Goal: Transaction & Acquisition: Purchase product/service

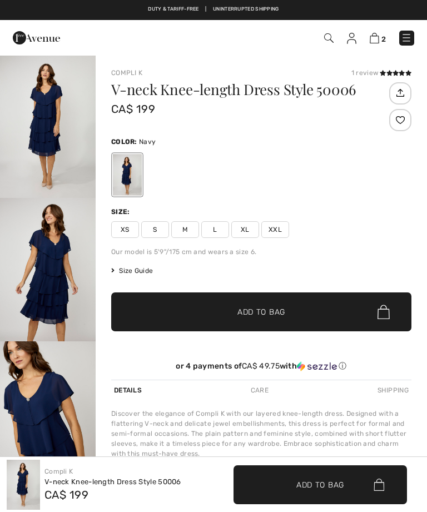
checkbox input "true"
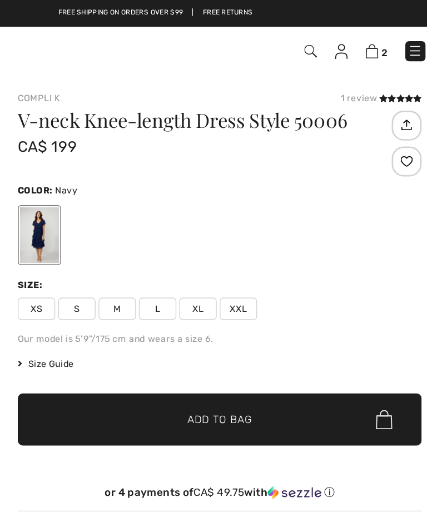
click at [113, 157] on div at bounding box center [127, 175] width 29 height 42
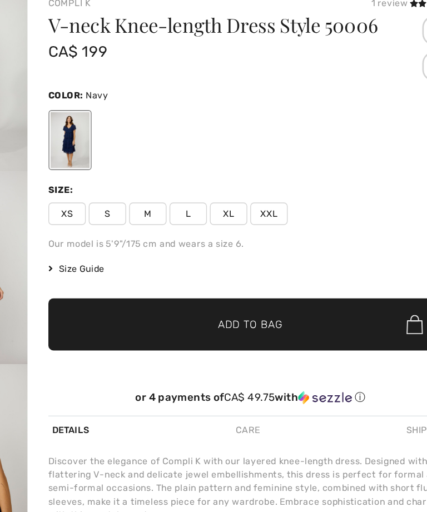
click at [201, 221] on span "L" at bounding box center [215, 229] width 28 height 17
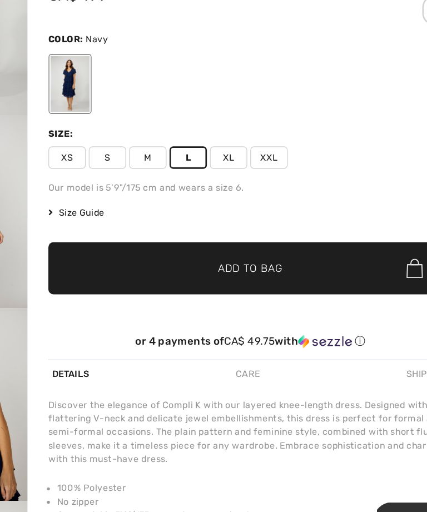
scroll to position [14, 0]
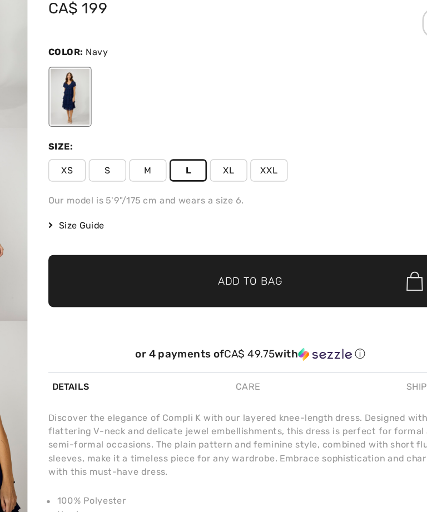
click at [111, 252] on span "Size Guide" at bounding box center [132, 257] width 42 height 10
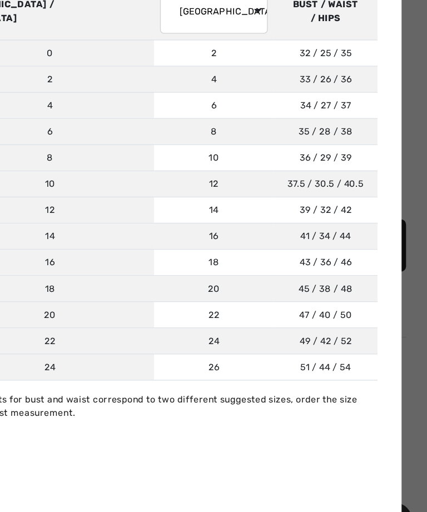
scroll to position [27, 0]
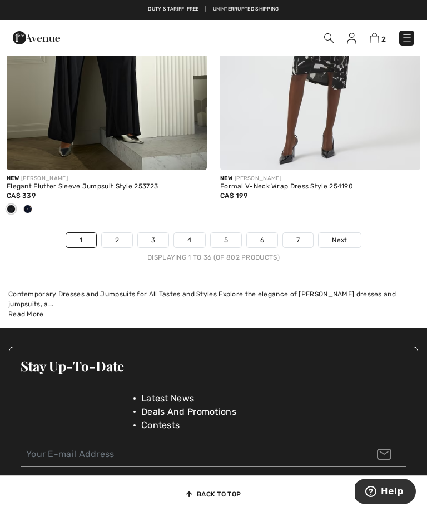
scroll to position [6396, 0]
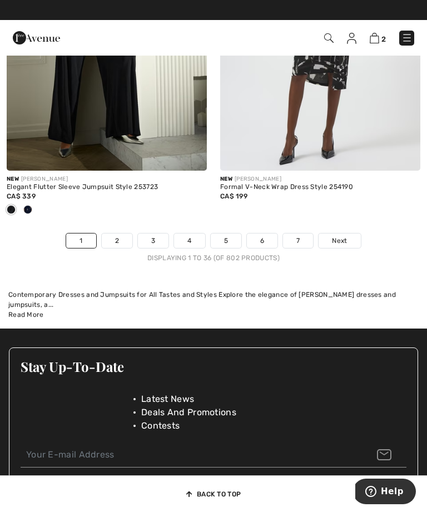
click at [198, 247] on link "4" at bounding box center [189, 241] width 31 height 14
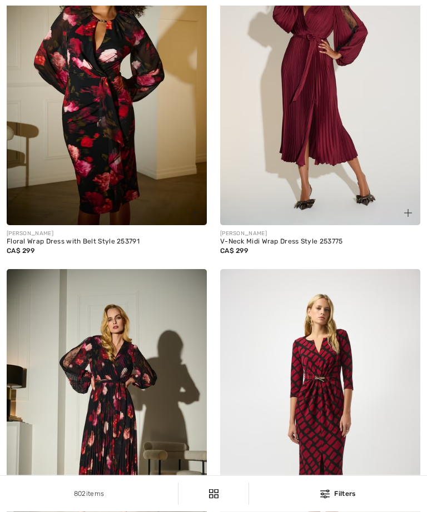
checkbox input "true"
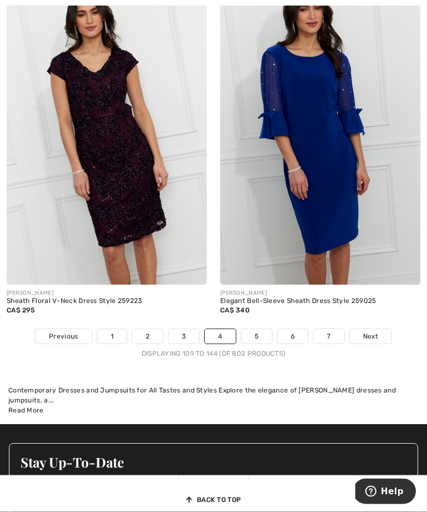
scroll to position [6292, 0]
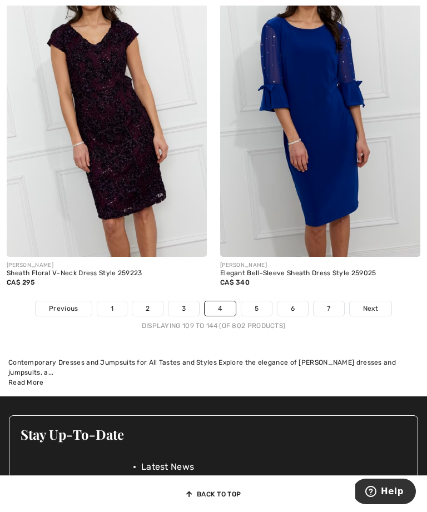
click at [363, 316] on link "Next" at bounding box center [371, 308] width 42 height 14
click at [185, 301] on link "3" at bounding box center [183, 308] width 31 height 14
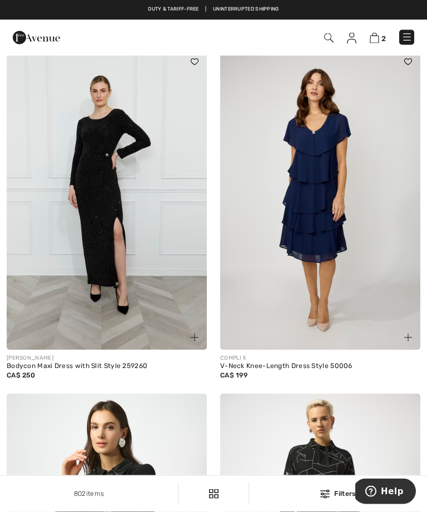
scroll to position [4534, 0]
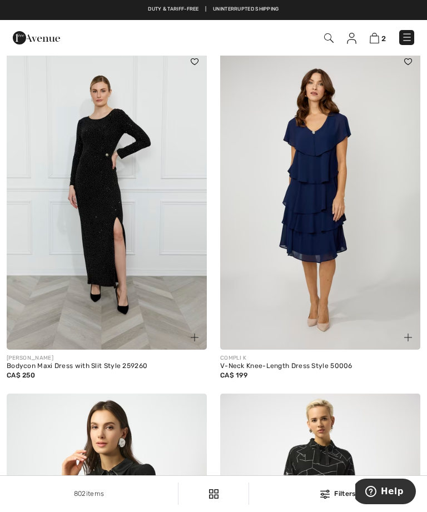
click at [367, 290] on img at bounding box center [320, 199] width 200 height 300
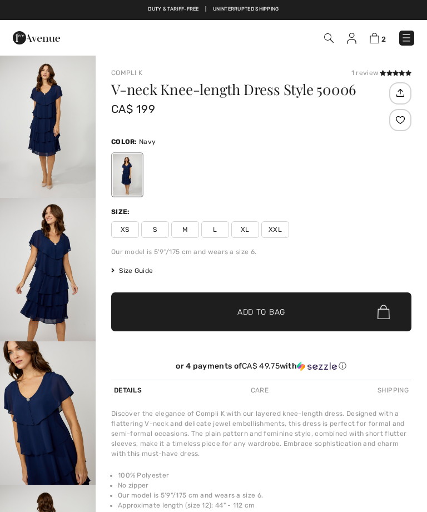
checkbox input "true"
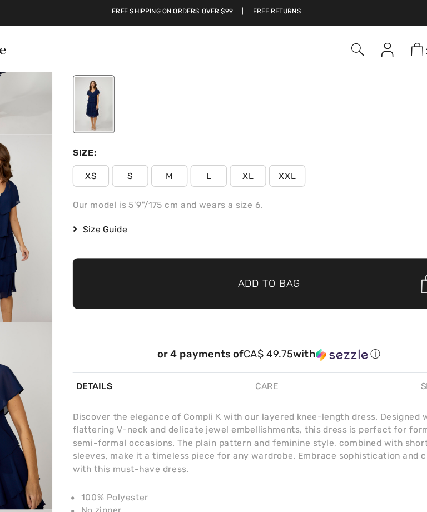
scroll to position [91, 0]
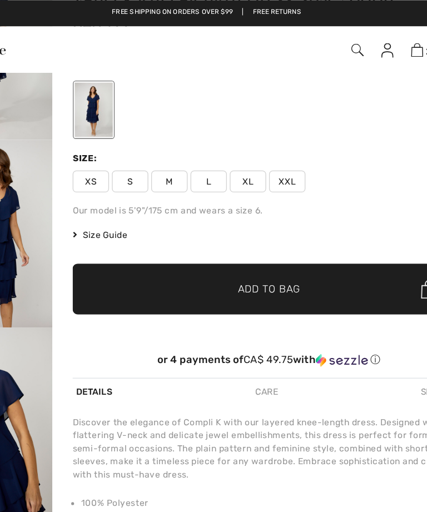
click at [201, 141] on span "L" at bounding box center [215, 138] width 28 height 17
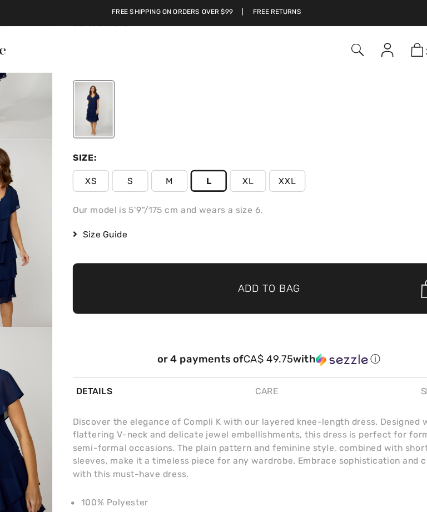
click at [237, 220] on span "Add to Bag" at bounding box center [261, 221] width 48 height 12
